Goal: Task Accomplishment & Management: Manage account settings

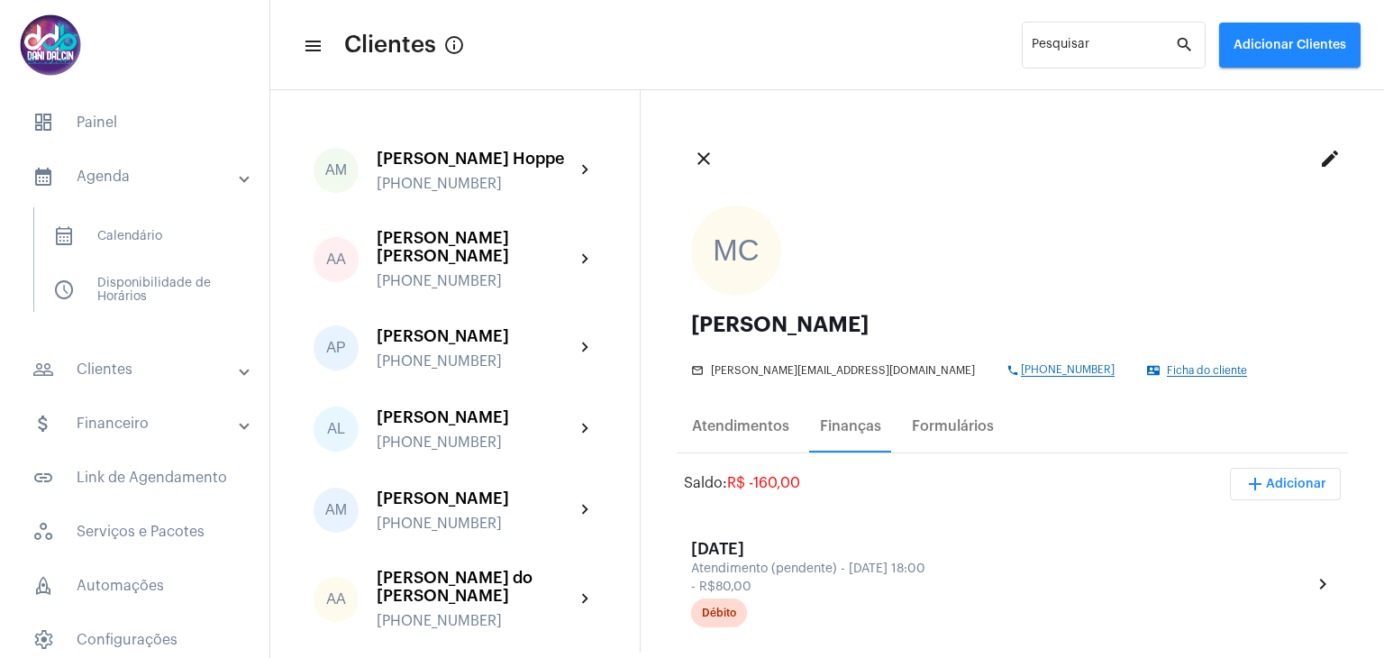
click at [148, 359] on mat-panel-title "people_outline Clientes" at bounding box center [136, 370] width 208 height 22
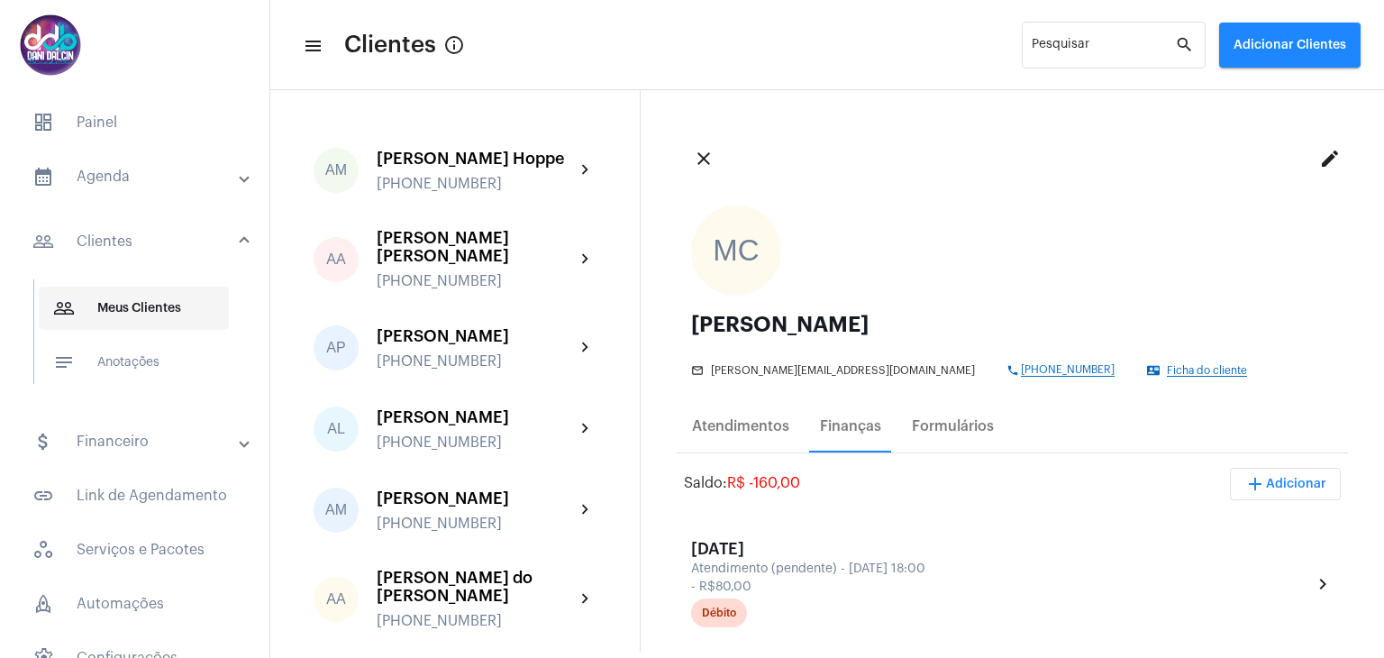
click at [169, 307] on span "people_outline Meus Clientes" at bounding box center [134, 308] width 190 height 43
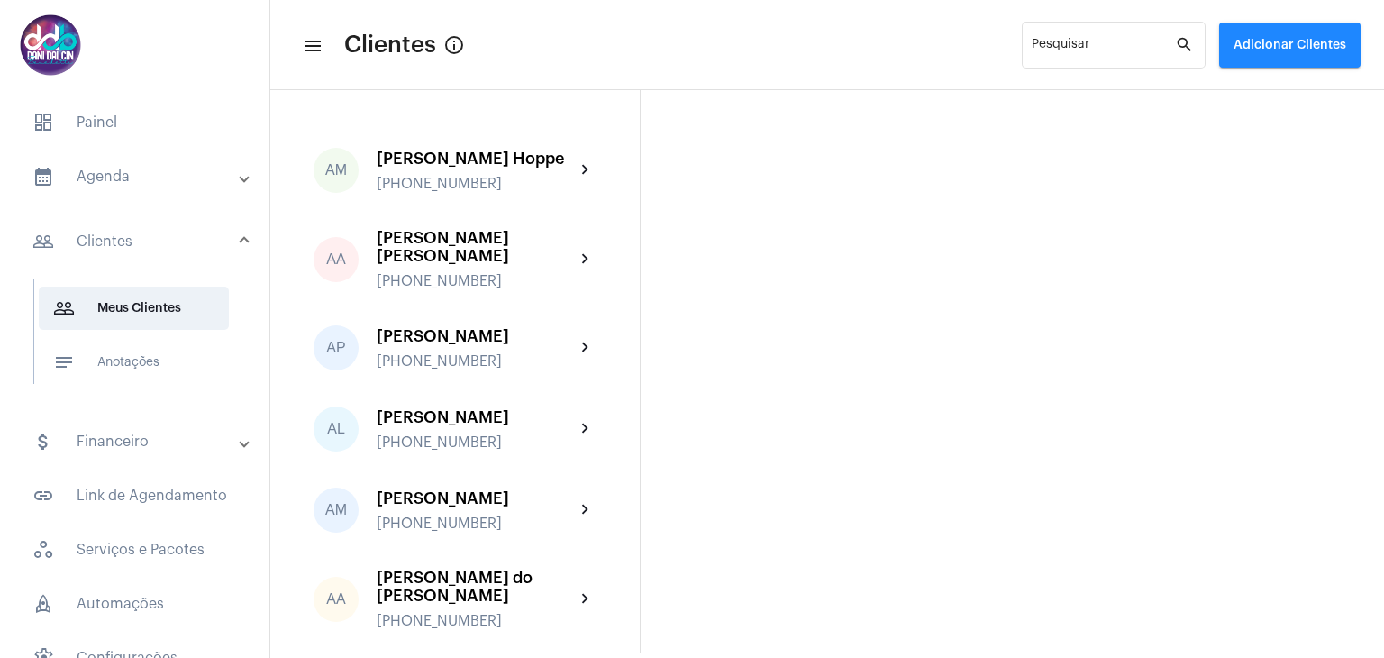
click at [144, 162] on mat-expansion-panel-header "calendar_month_outlined Agenda" at bounding box center [140, 176] width 259 height 43
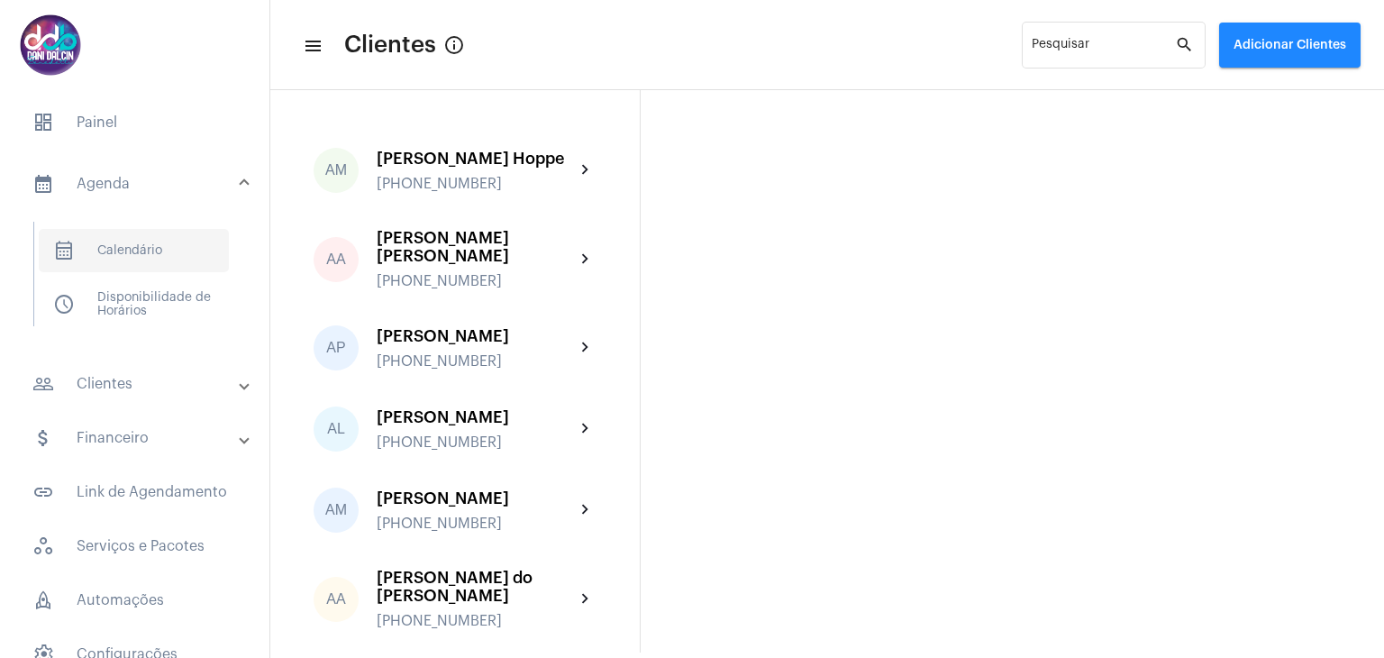
click at [125, 242] on span "calendar_month_outlined Calendário" at bounding box center [134, 250] width 190 height 43
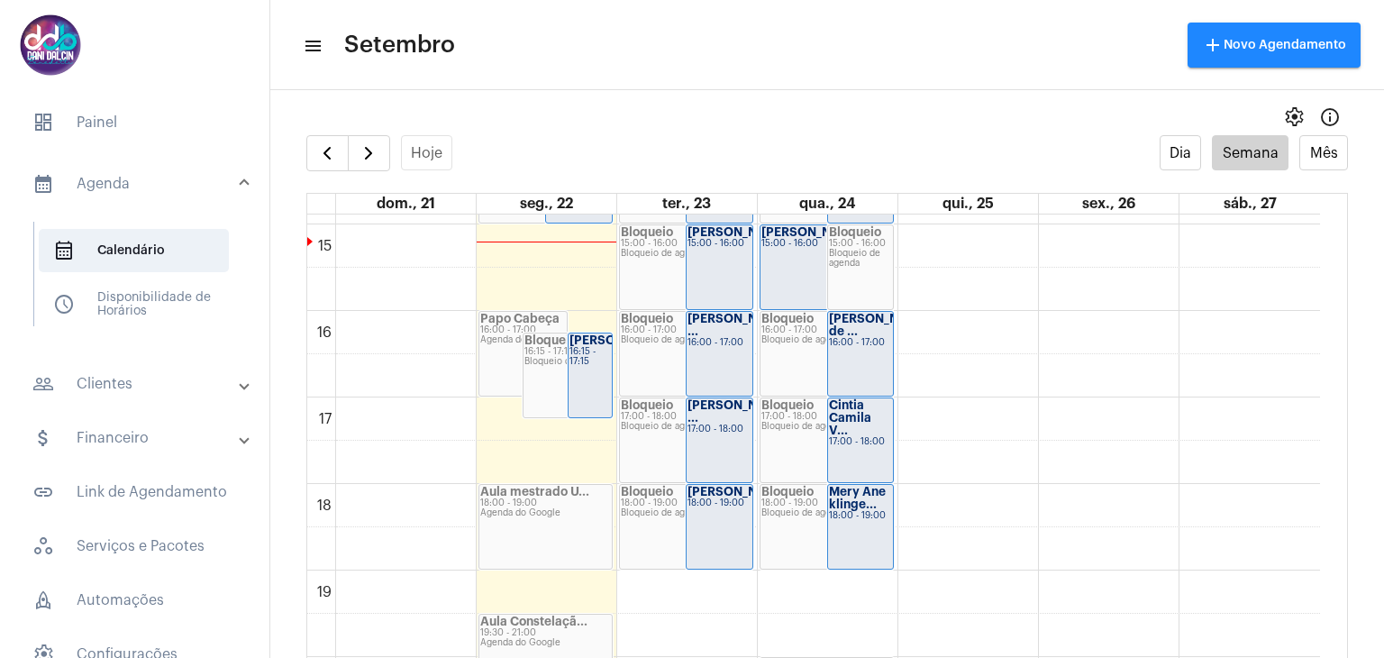
scroll to position [1332, 0]
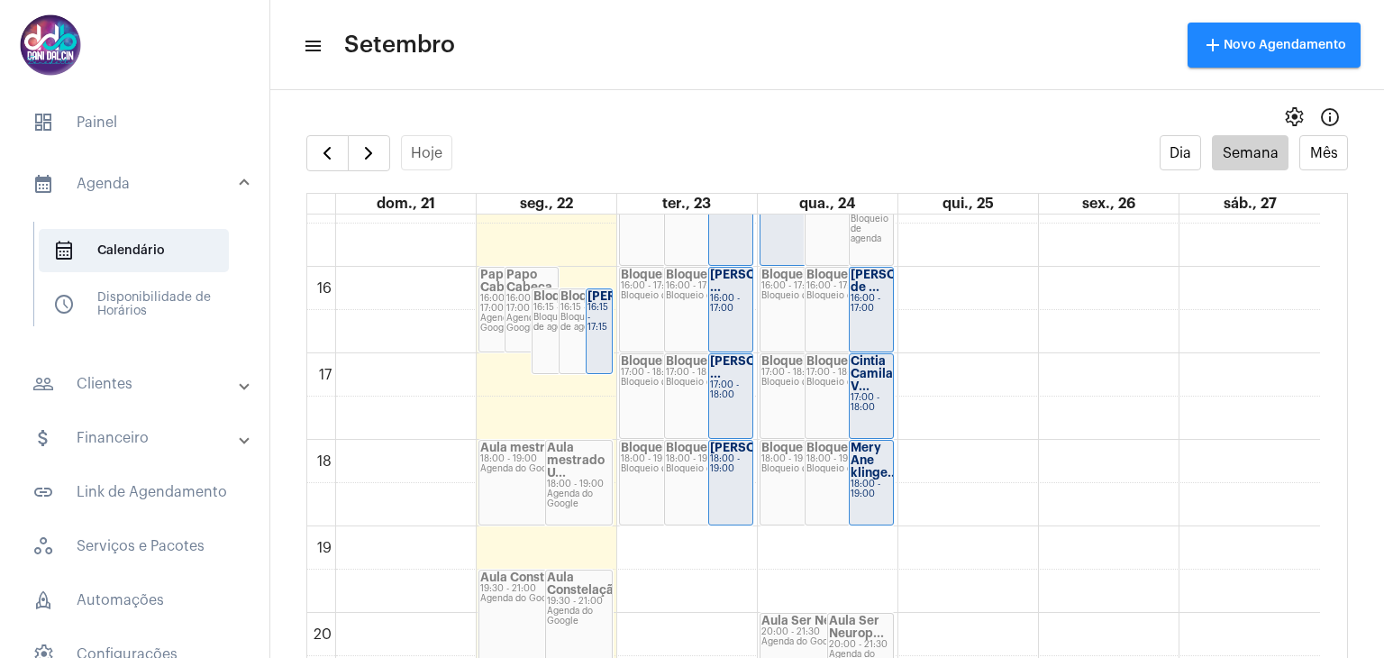
click at [732, 380] on div "[PERSON_NAME] ..." at bounding box center [730, 367] width 41 height 25
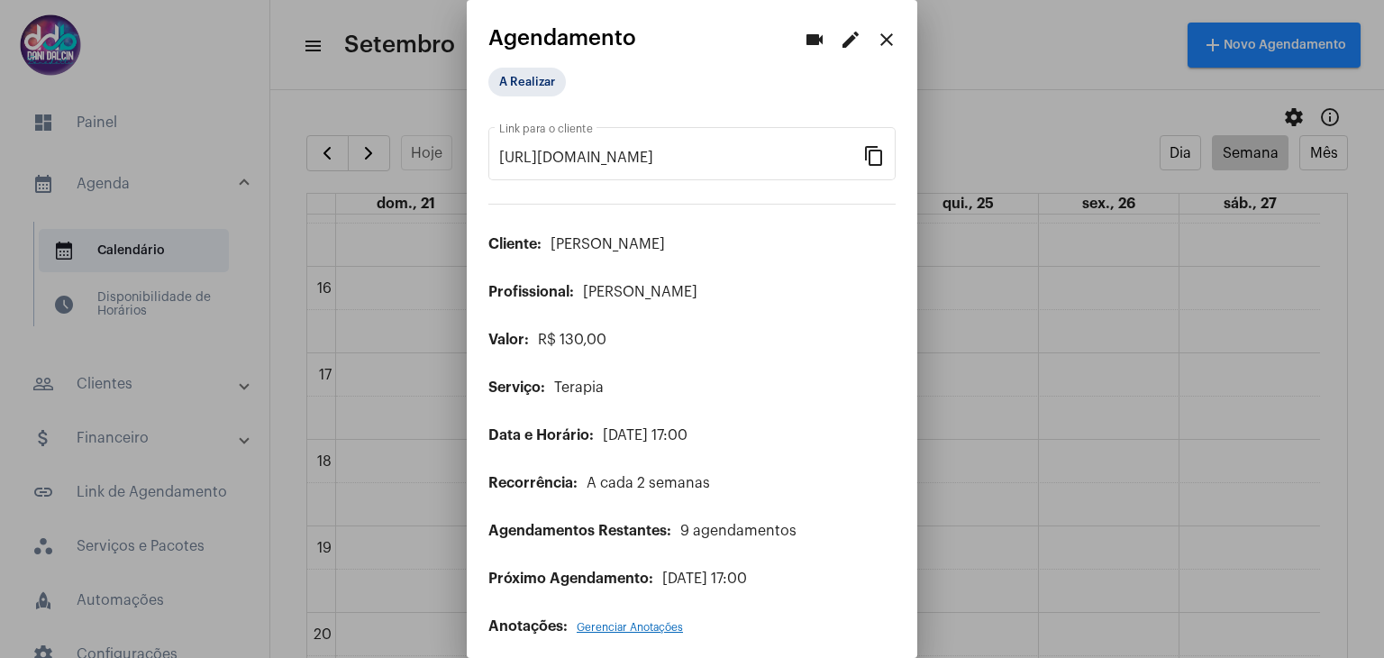
click at [849, 37] on button "edit" at bounding box center [851, 40] width 36 height 36
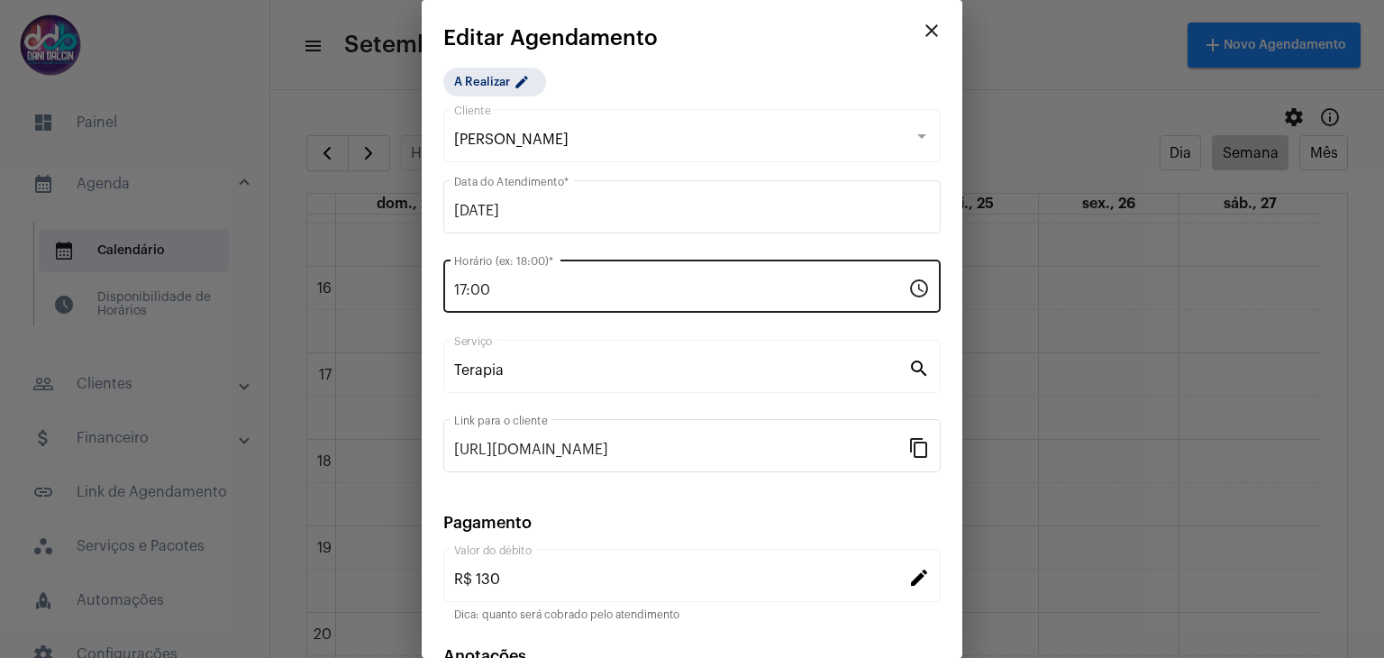
click at [513, 283] on input "17:00" at bounding box center [681, 290] width 454 height 16
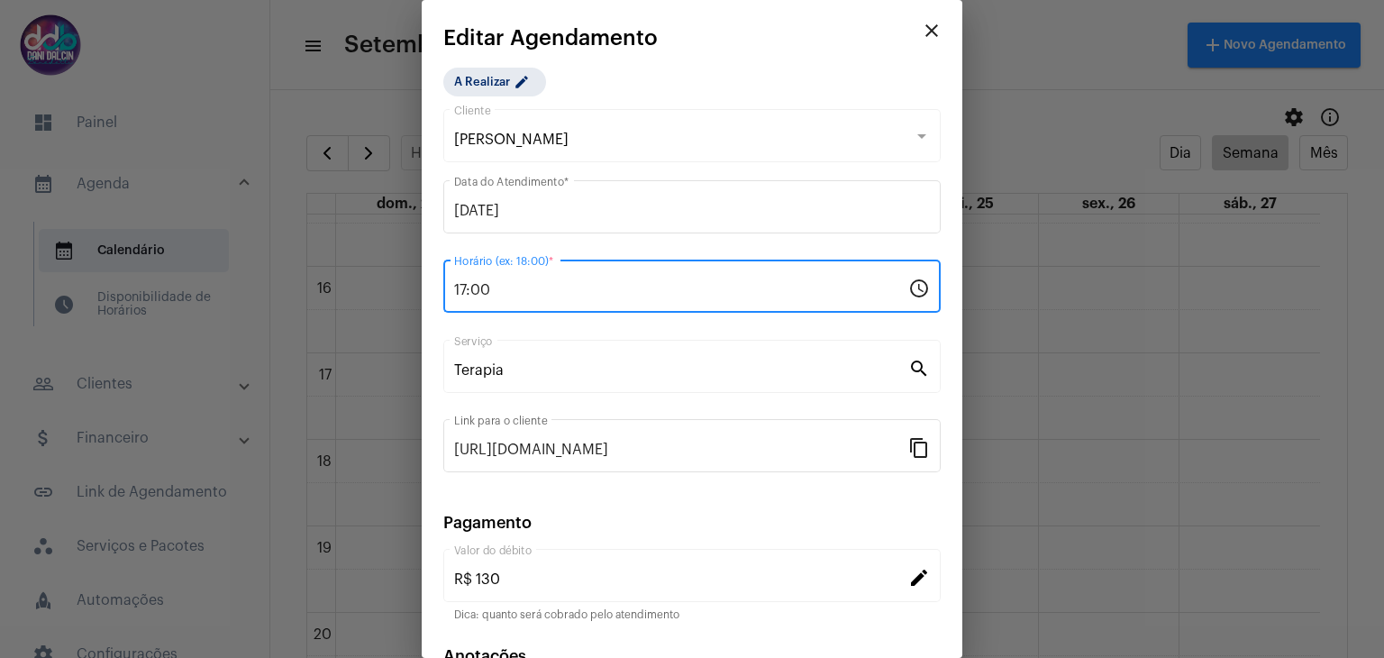
click at [513, 283] on input "17:00" at bounding box center [681, 290] width 454 height 16
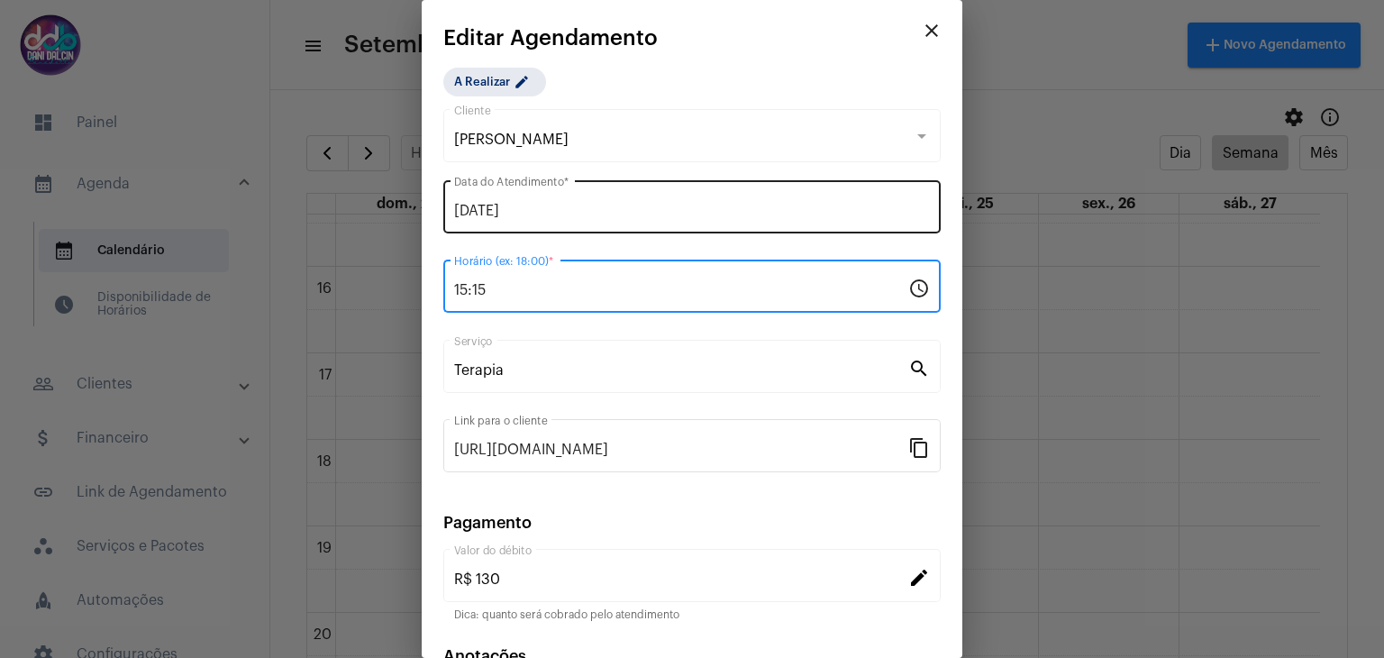
type input "15:15"
click at [548, 206] on input "23/09/2025" at bounding box center [692, 211] width 476 height 16
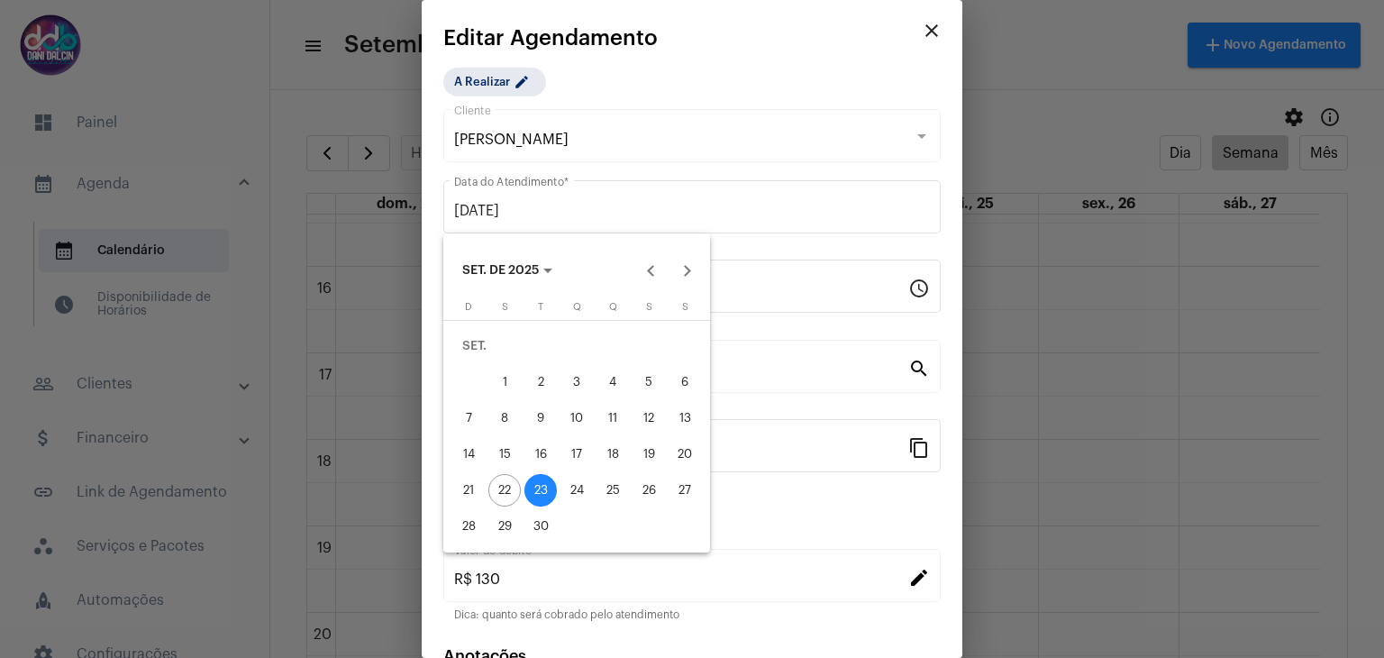
click at [508, 479] on div "22" at bounding box center [504, 490] width 32 height 32
type input "22/09/2025"
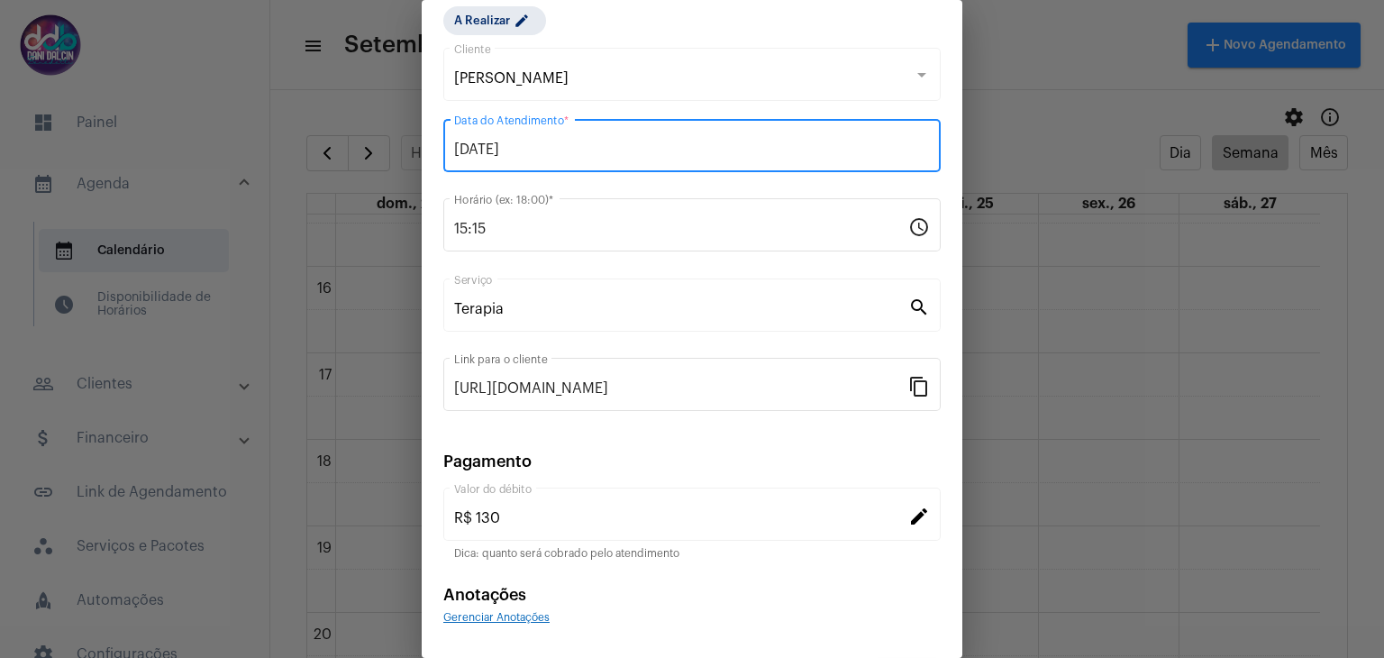
scroll to position [115, 0]
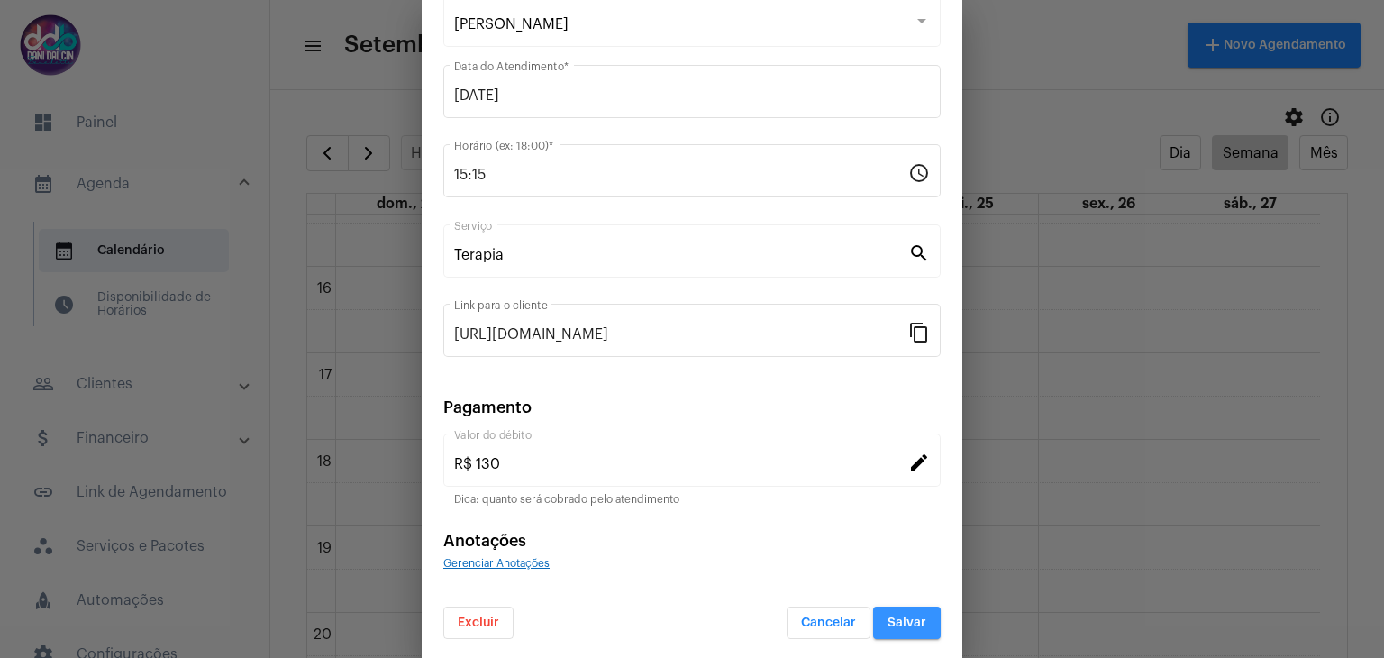
click at [903, 621] on span "Salvar" at bounding box center [907, 622] width 39 height 13
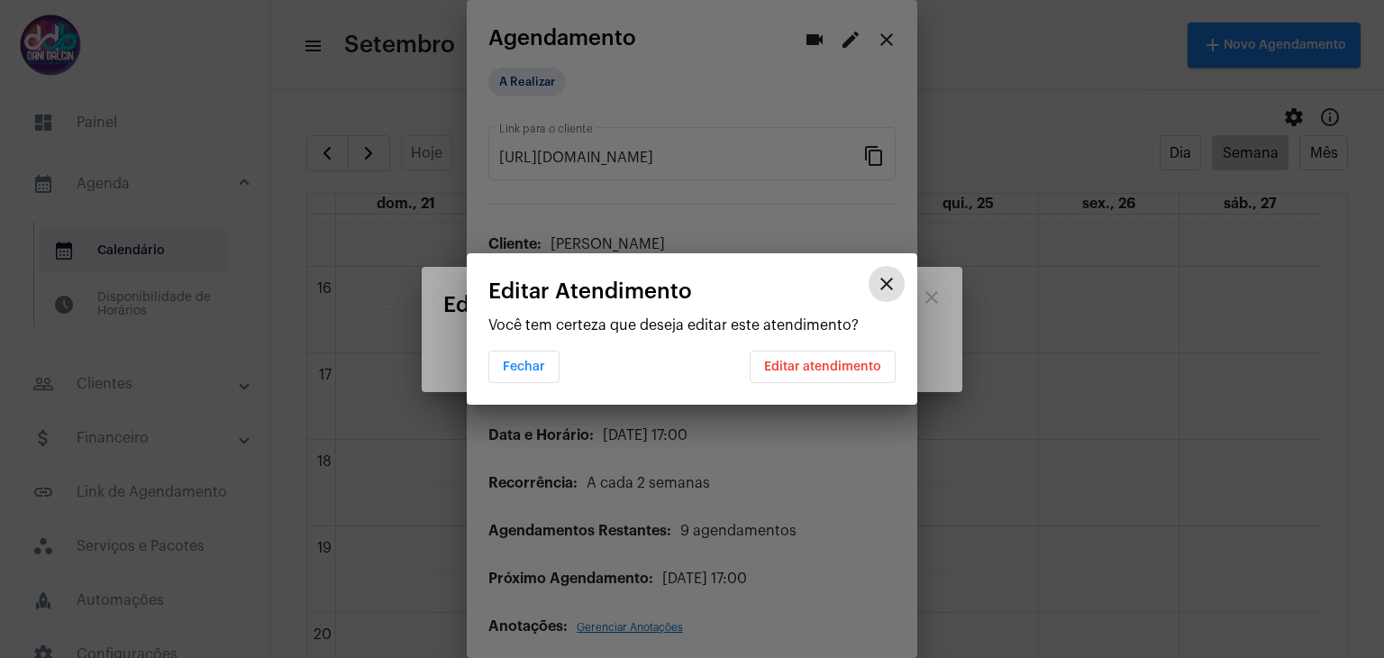
click at [829, 372] on button "Editar atendimento" at bounding box center [823, 367] width 146 height 32
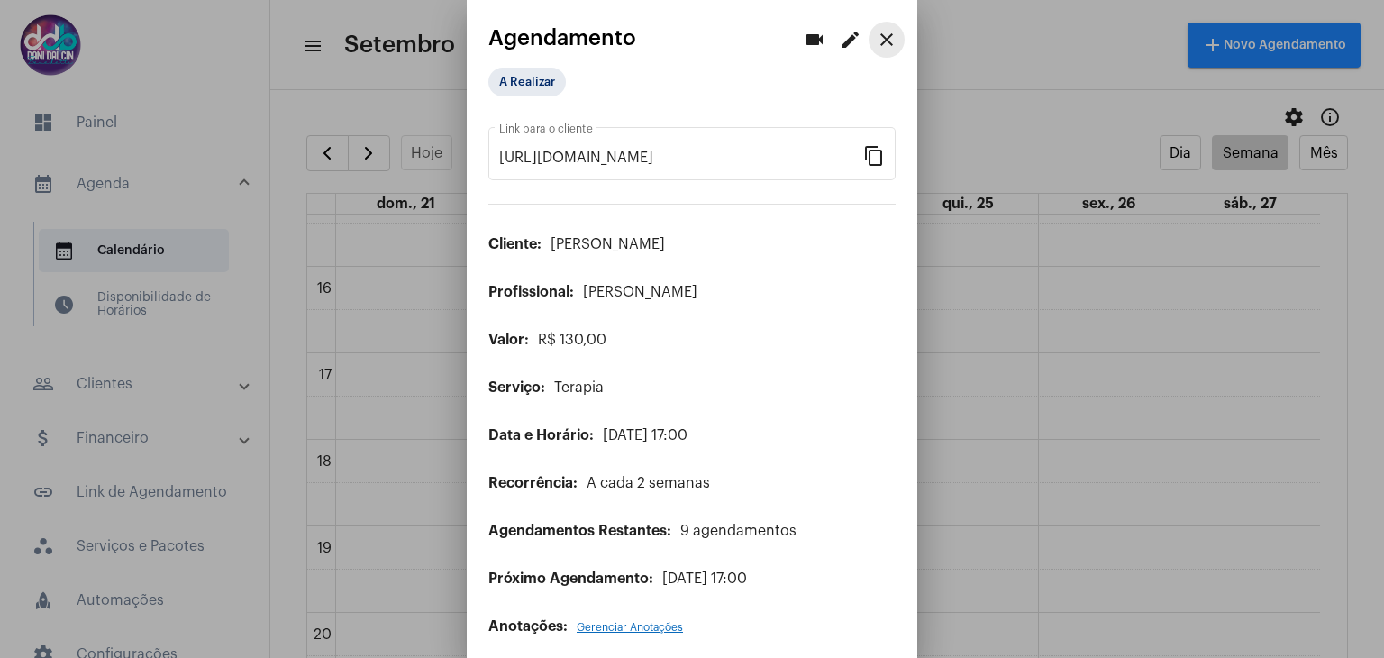
click at [876, 43] on mat-icon "close" at bounding box center [887, 40] width 22 height 22
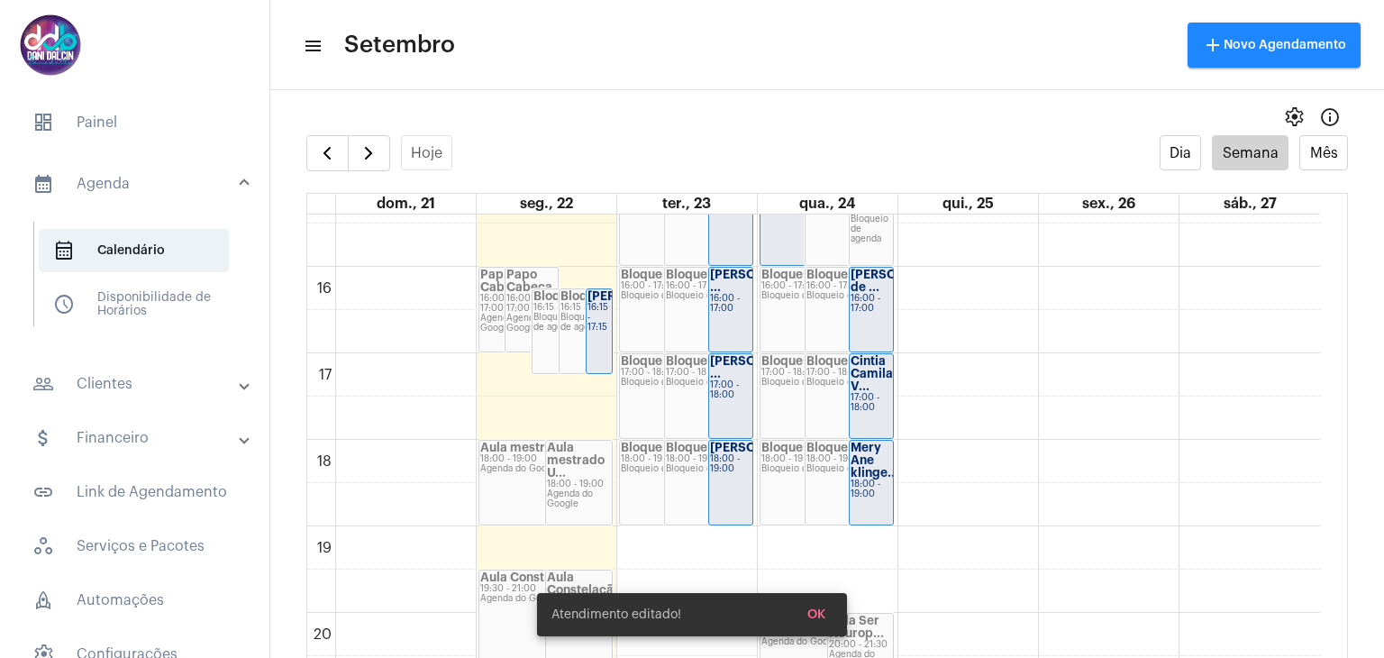
scroll to position [1242, 0]
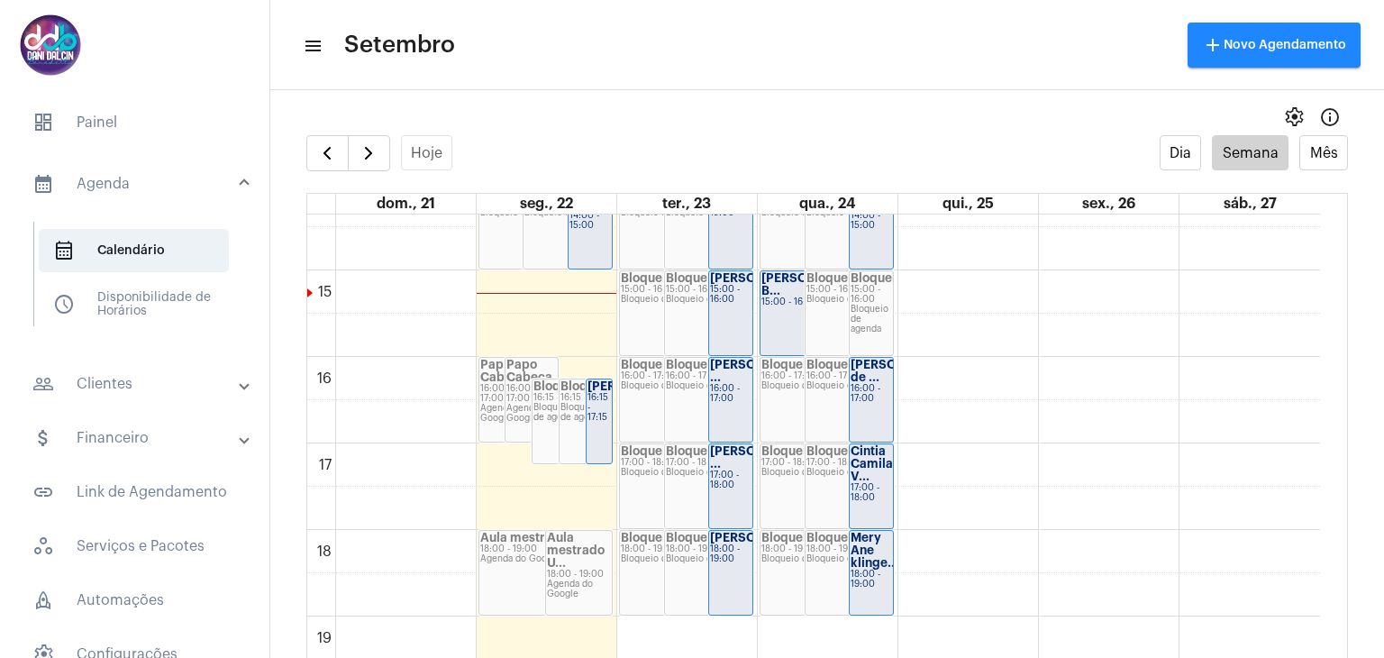
click at [733, 470] on div "[PERSON_NAME] ..." at bounding box center [730, 457] width 41 height 25
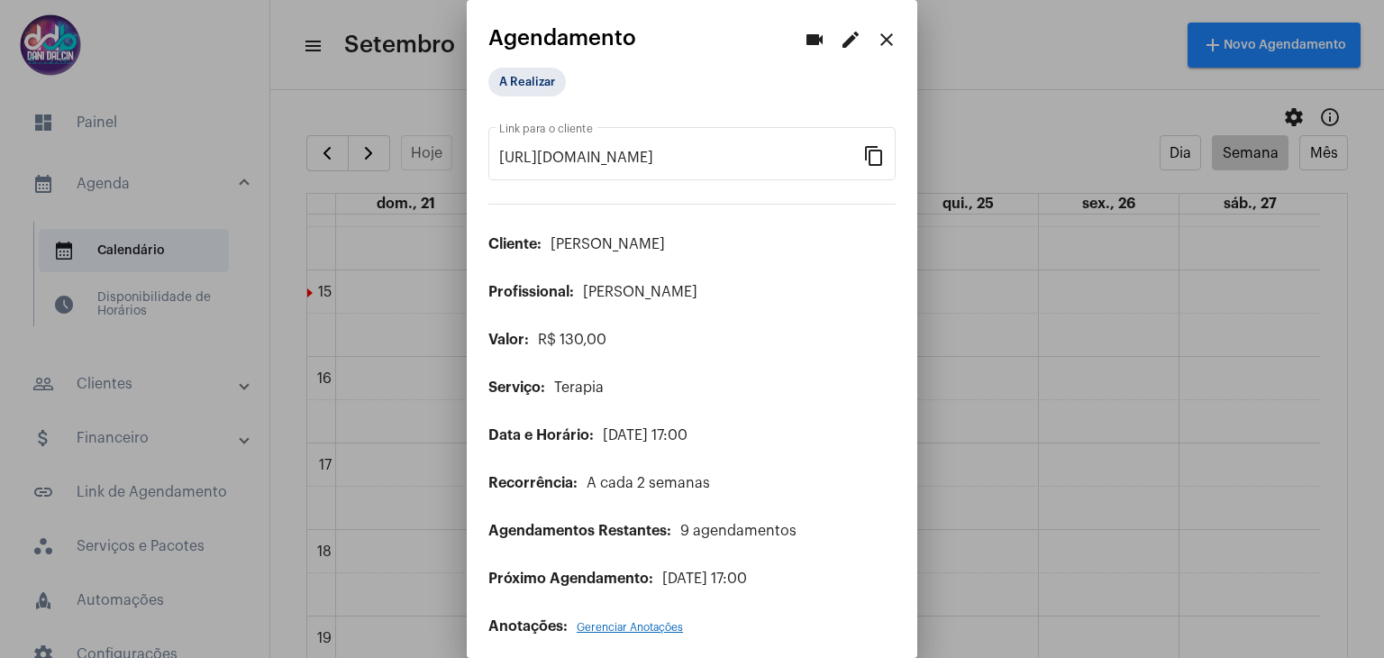
click at [840, 47] on mat-icon "edit" at bounding box center [851, 40] width 22 height 22
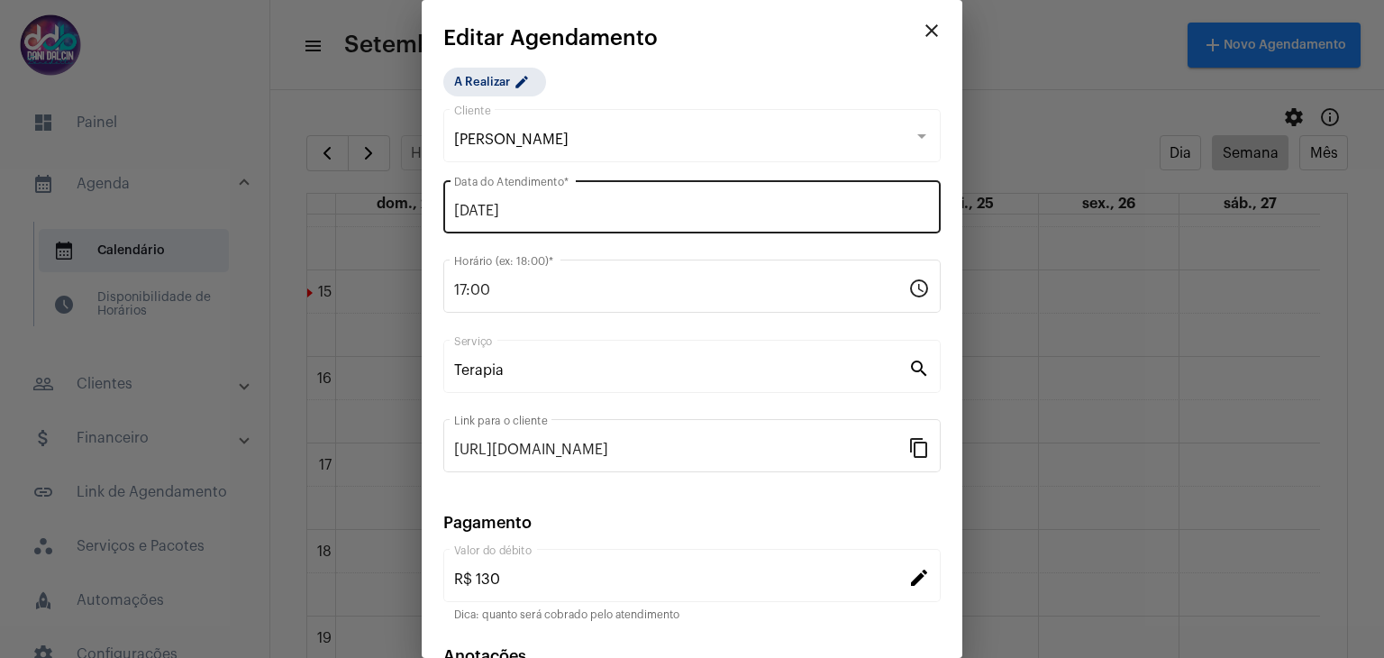
click at [652, 206] on input "23/09/2025" at bounding box center [692, 211] width 476 height 16
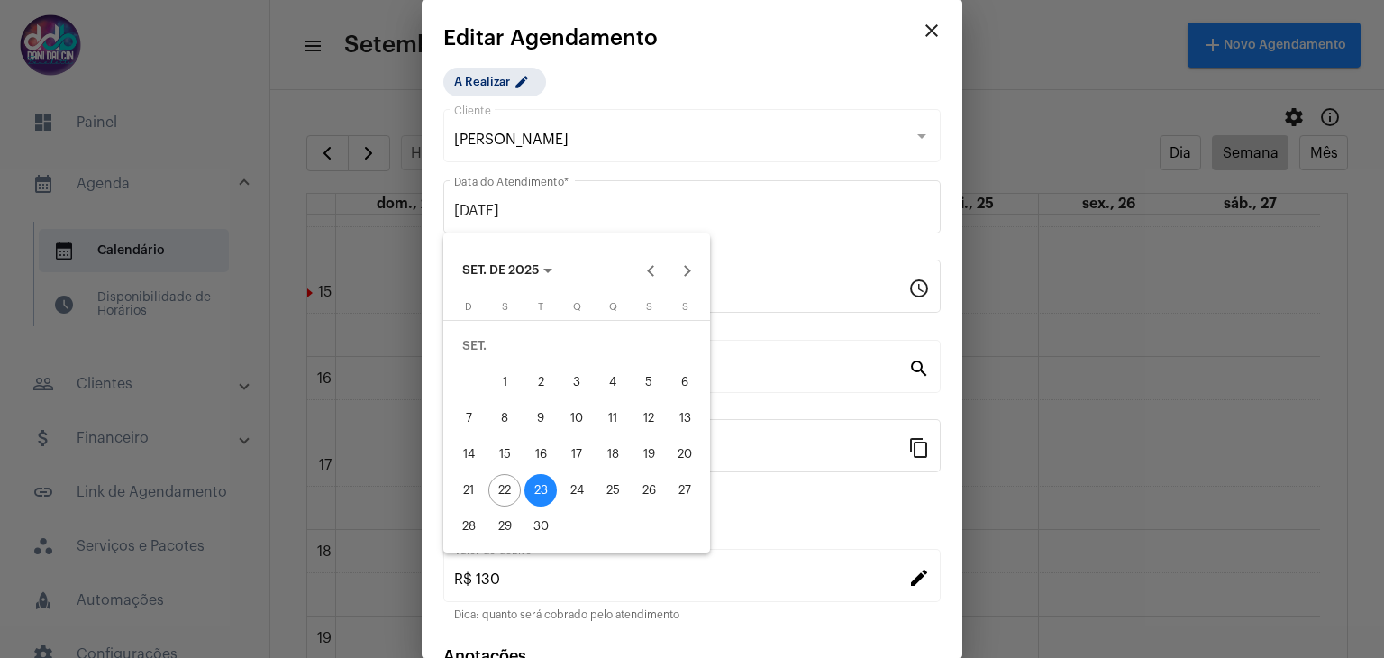
click at [512, 496] on div "22" at bounding box center [504, 490] width 32 height 32
type input "22/09/2025"
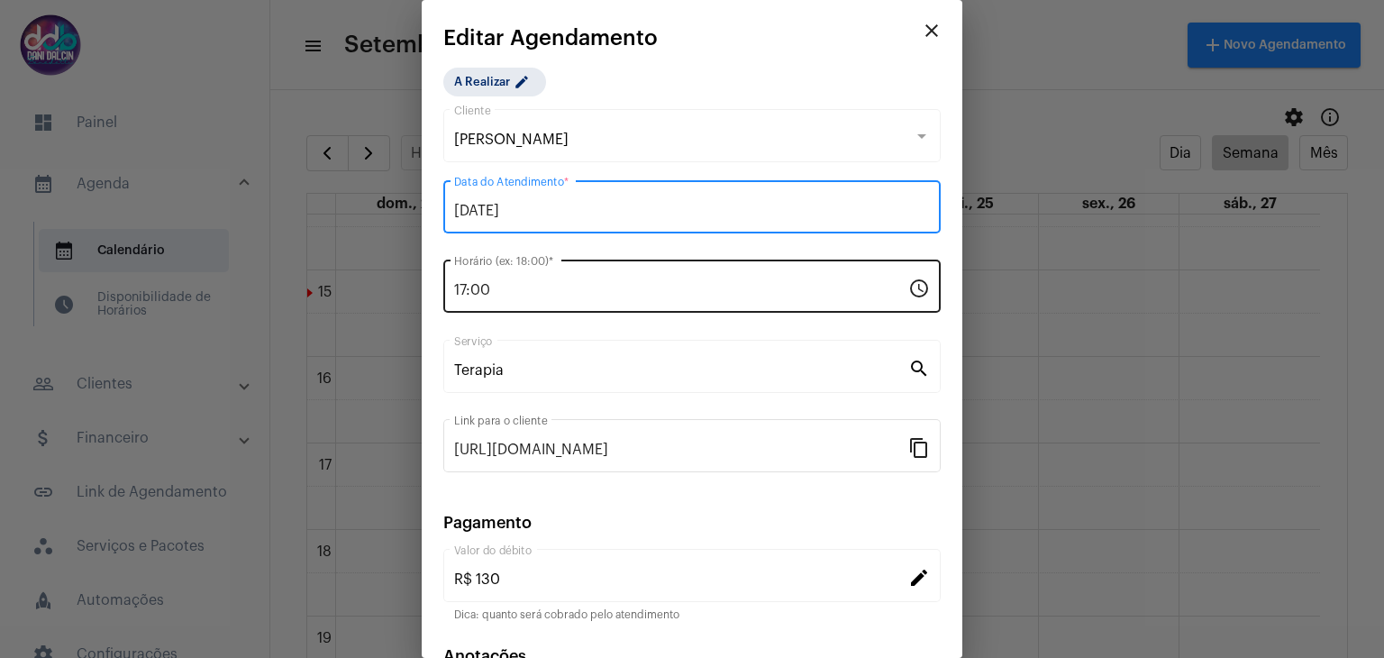
click at [517, 290] on input "17:00" at bounding box center [681, 290] width 454 height 16
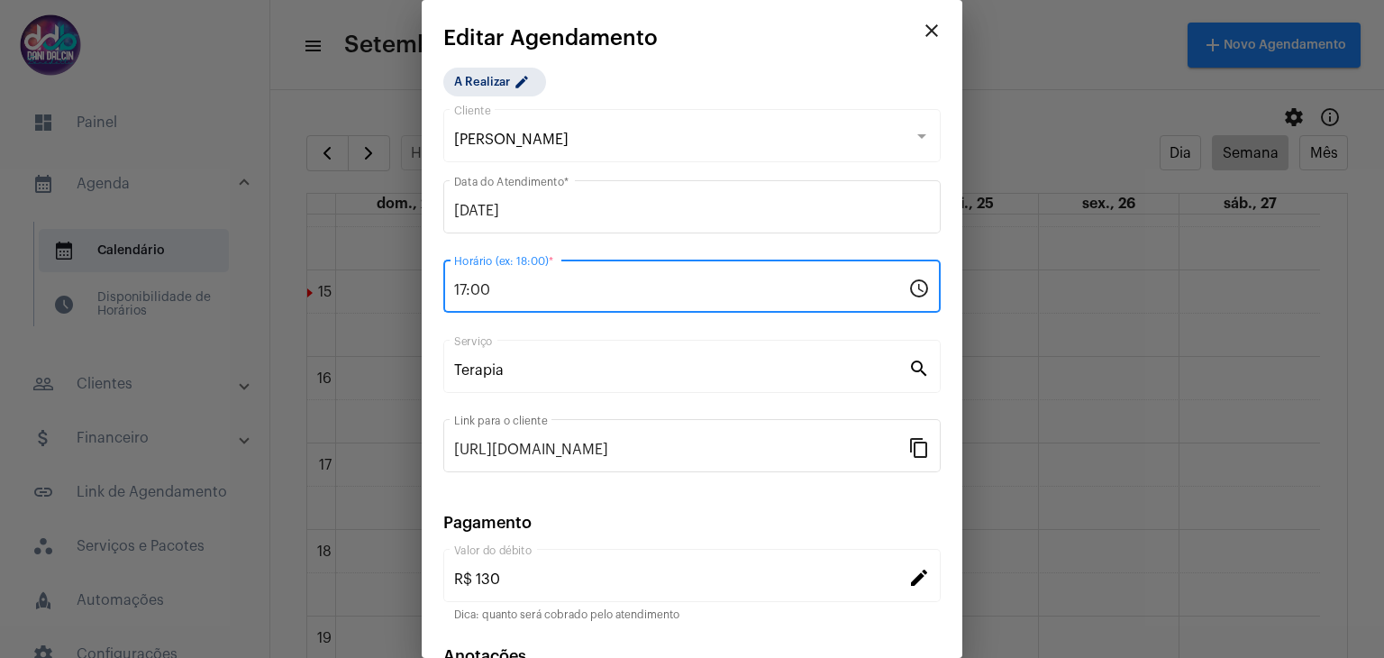
click at [517, 290] on input "17:00" at bounding box center [681, 290] width 454 height 16
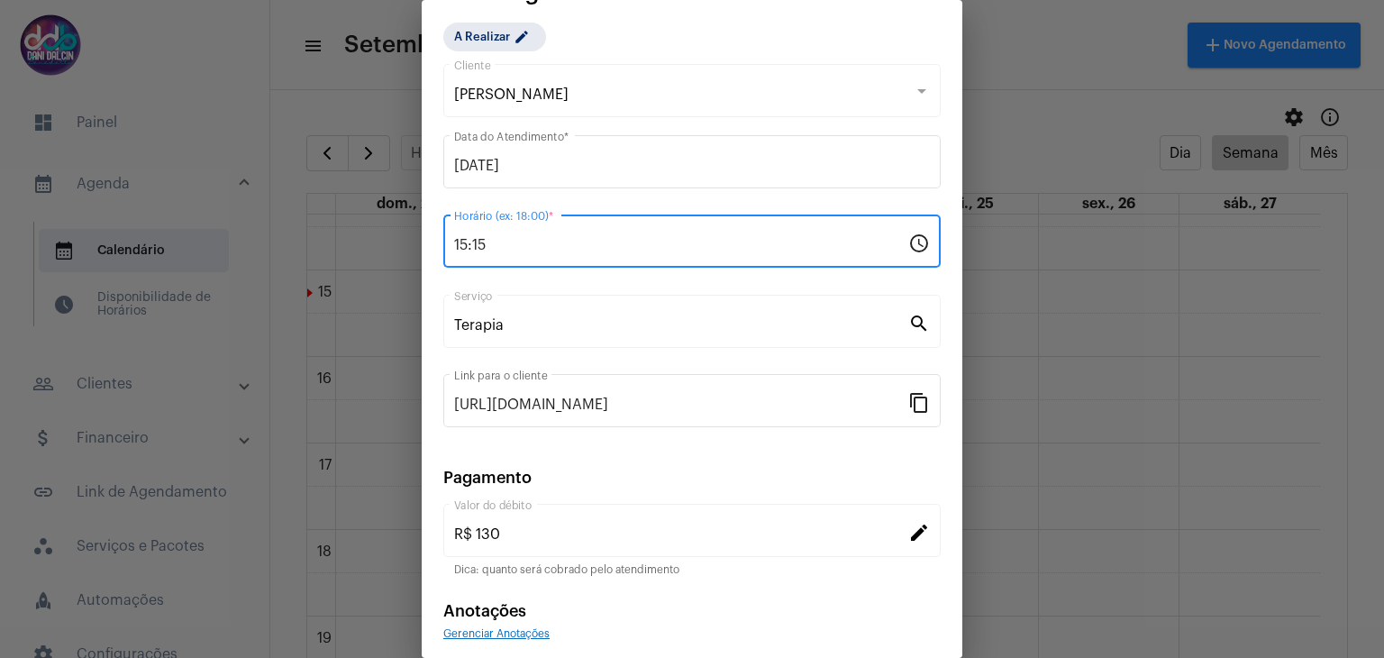
scroll to position [115, 0]
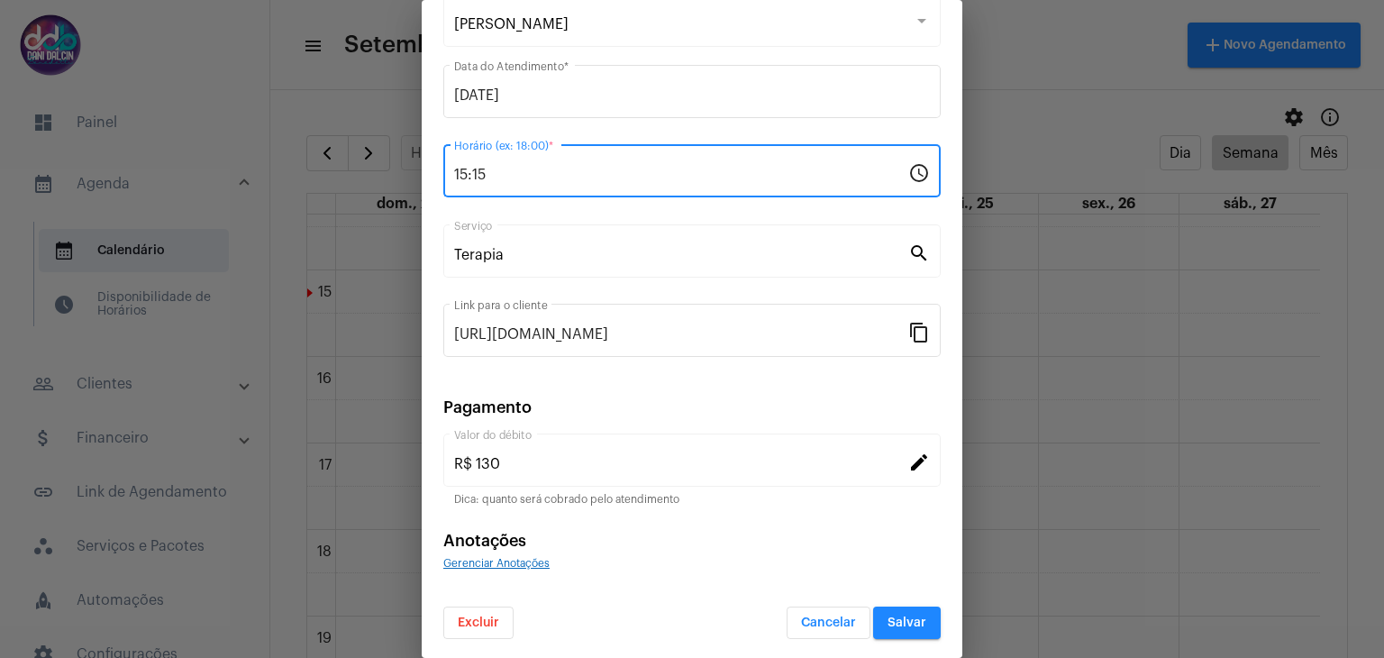
type input "15:15"
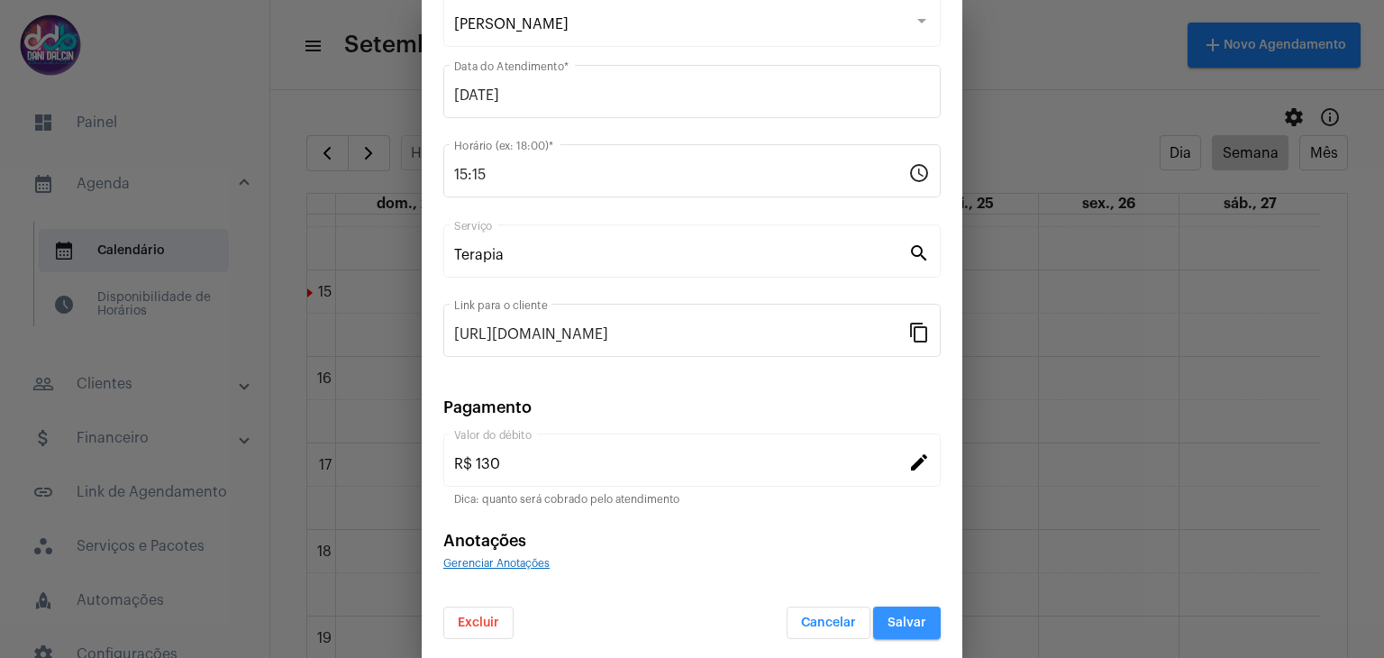
click at [908, 624] on span "Salvar" at bounding box center [907, 622] width 39 height 13
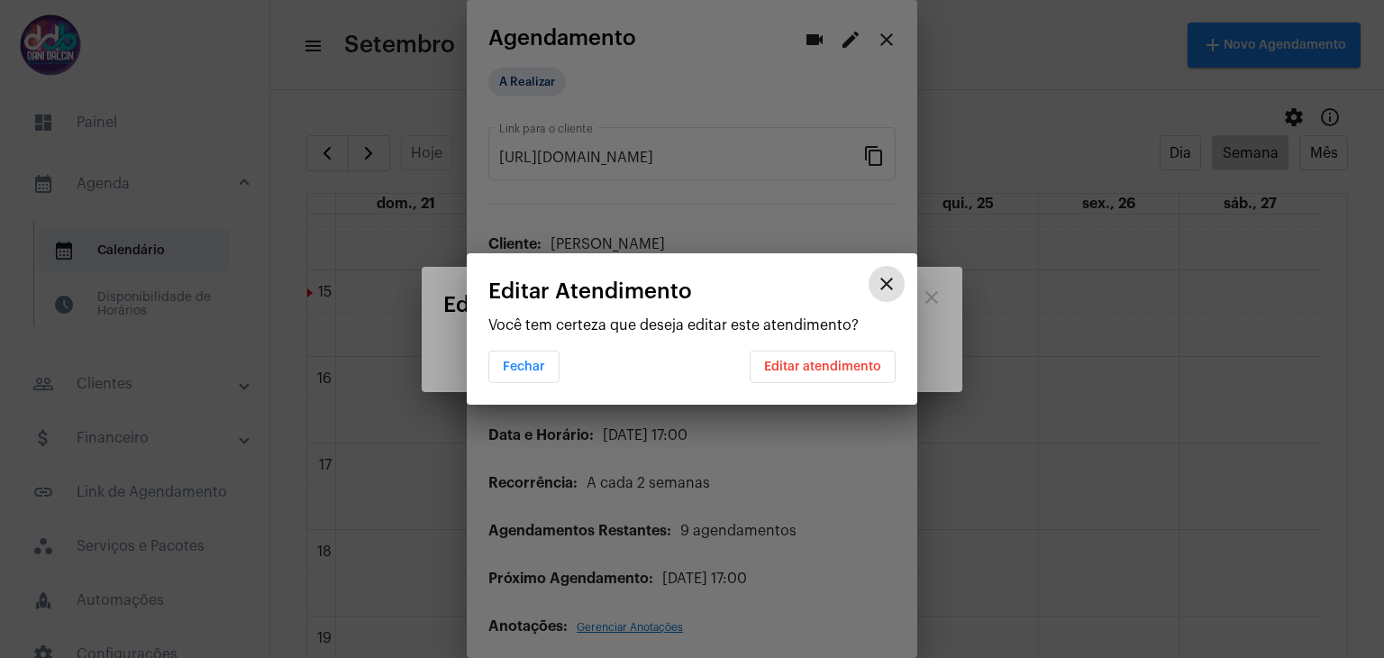
click at [840, 370] on span "Editar atendimento" at bounding box center [822, 366] width 117 height 13
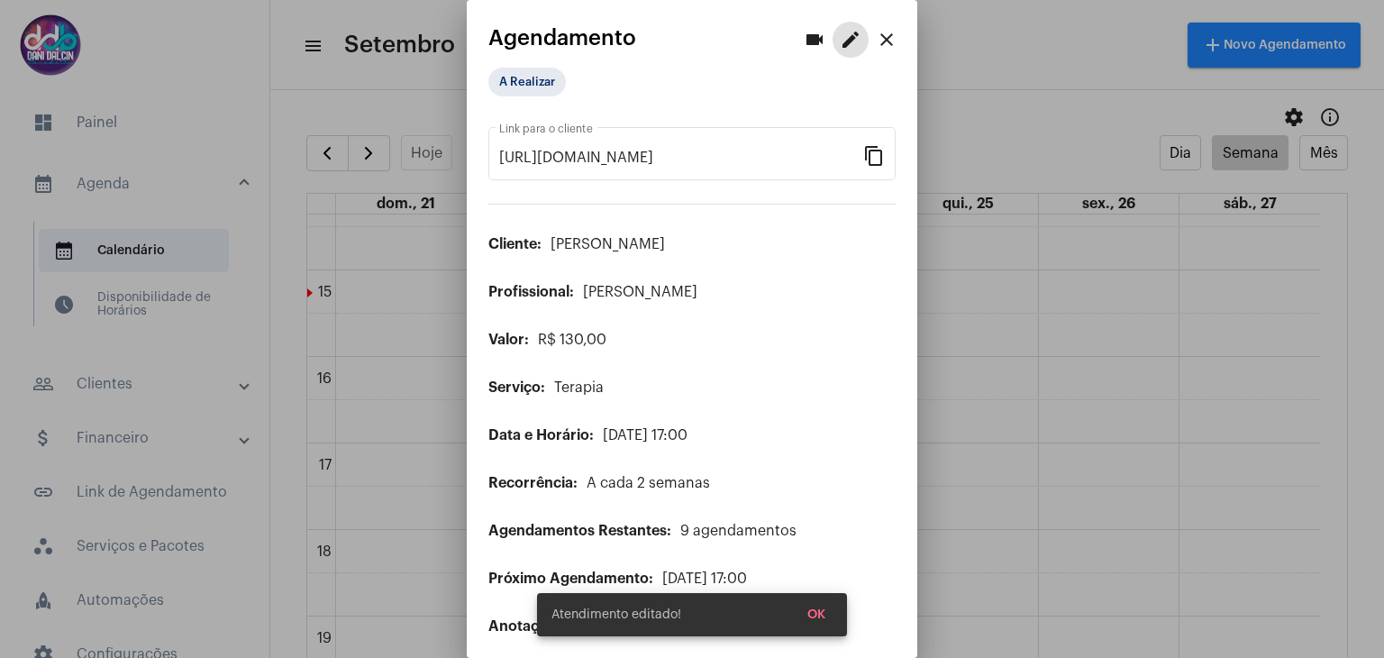
click at [876, 41] on mat-icon "close" at bounding box center [887, 40] width 22 height 22
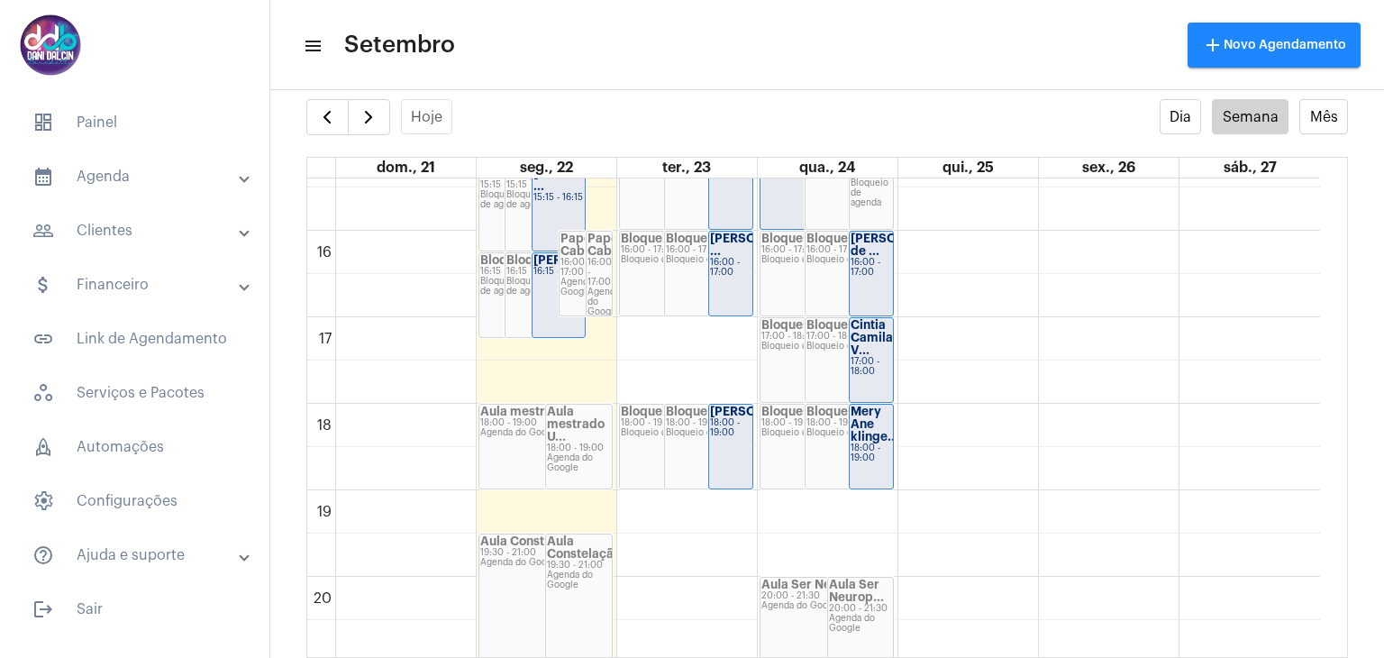
scroll to position [1152, 0]
